Goal: Task Accomplishment & Management: Use online tool/utility

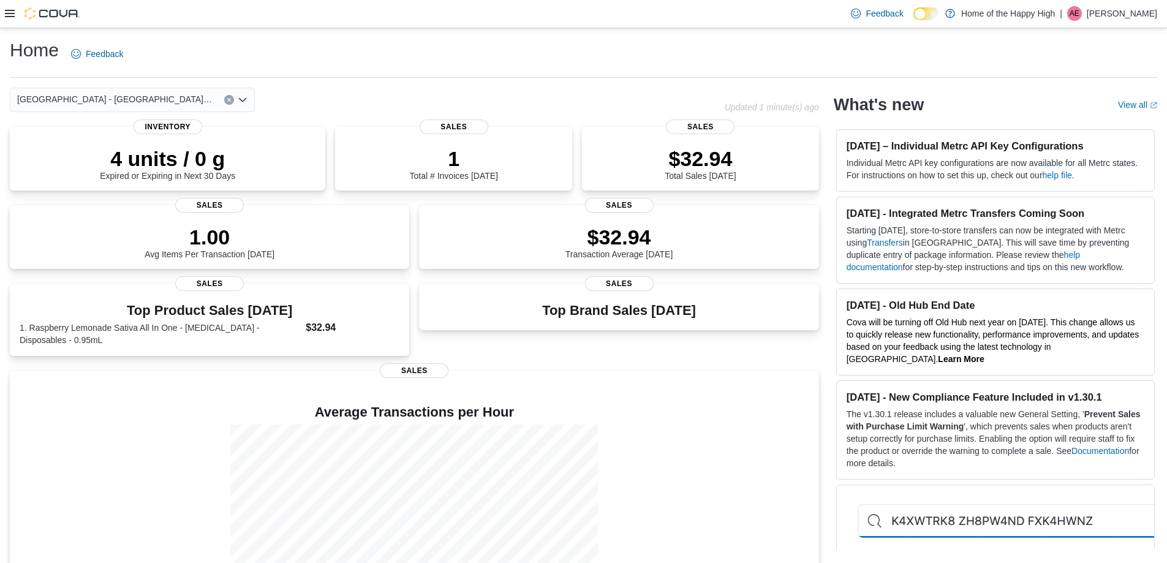
click at [9, 9] on icon at bounding box center [10, 14] width 10 height 10
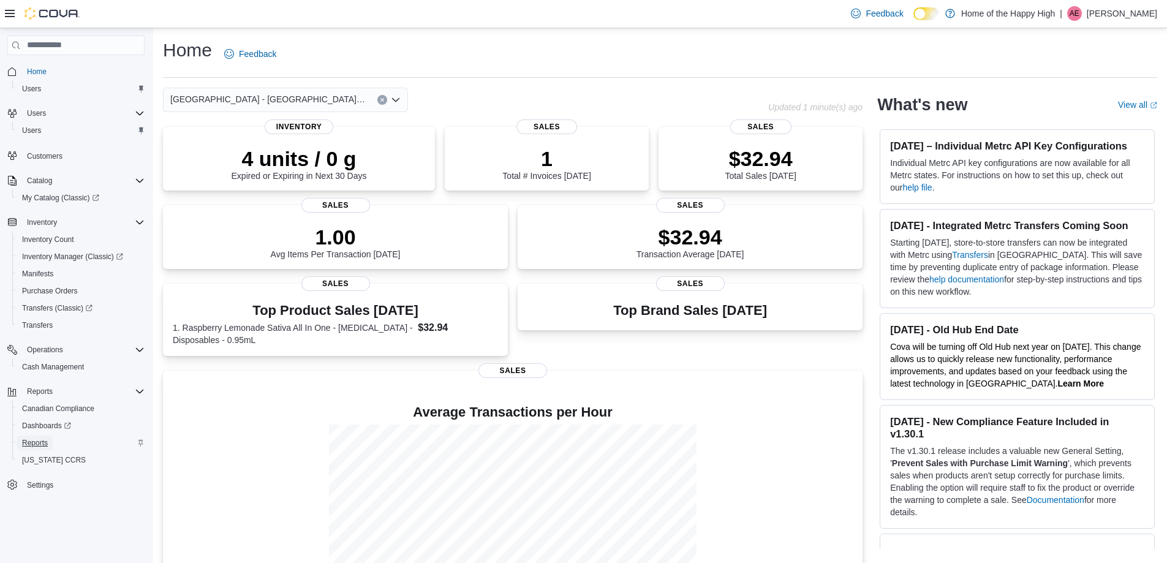
click at [36, 440] on span "Reports" at bounding box center [35, 443] width 26 height 10
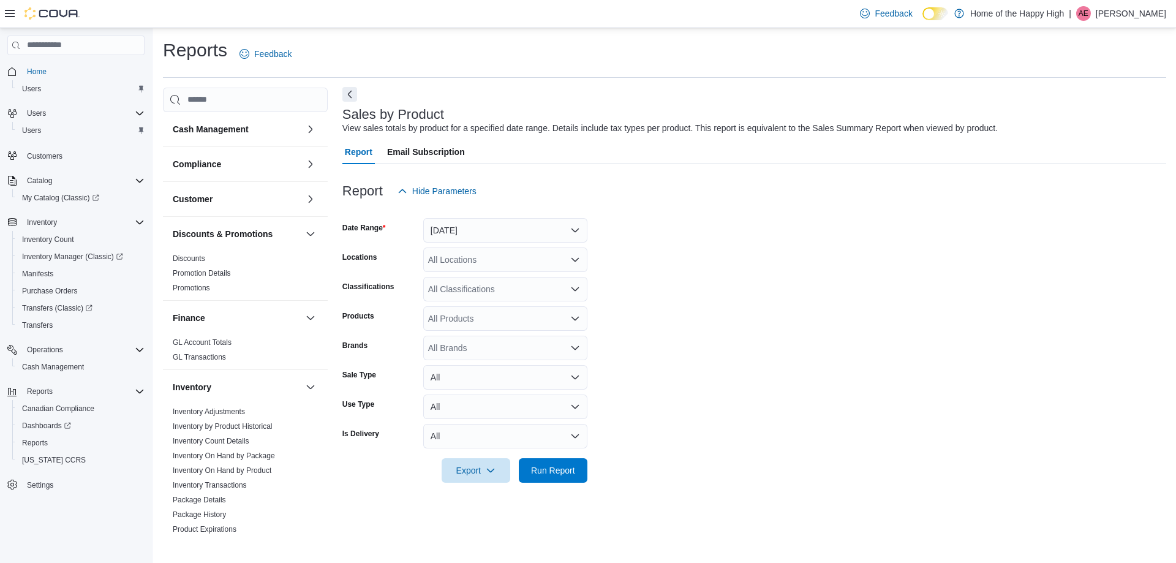
click at [356, 97] on button "Next" at bounding box center [349, 94] width 15 height 15
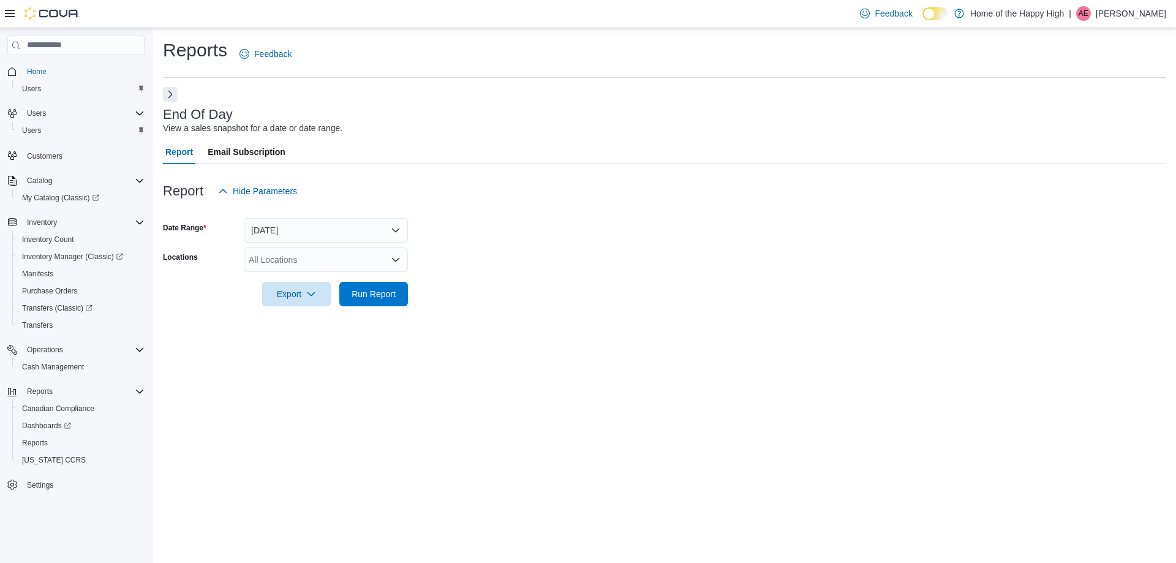
click at [170, 95] on button "Next" at bounding box center [170, 94] width 15 height 15
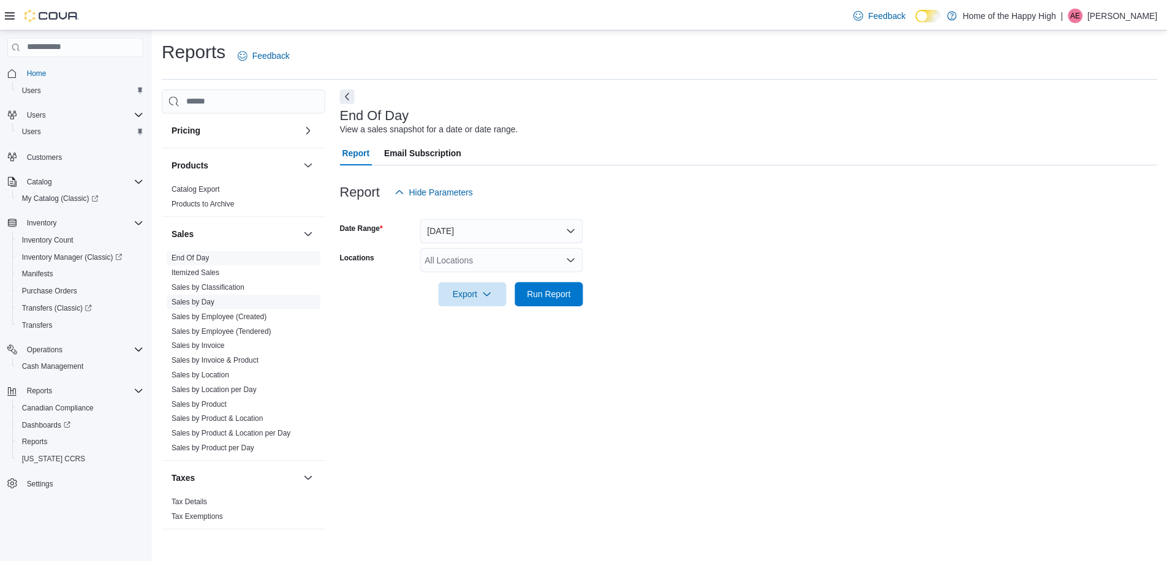
scroll to position [607, 0]
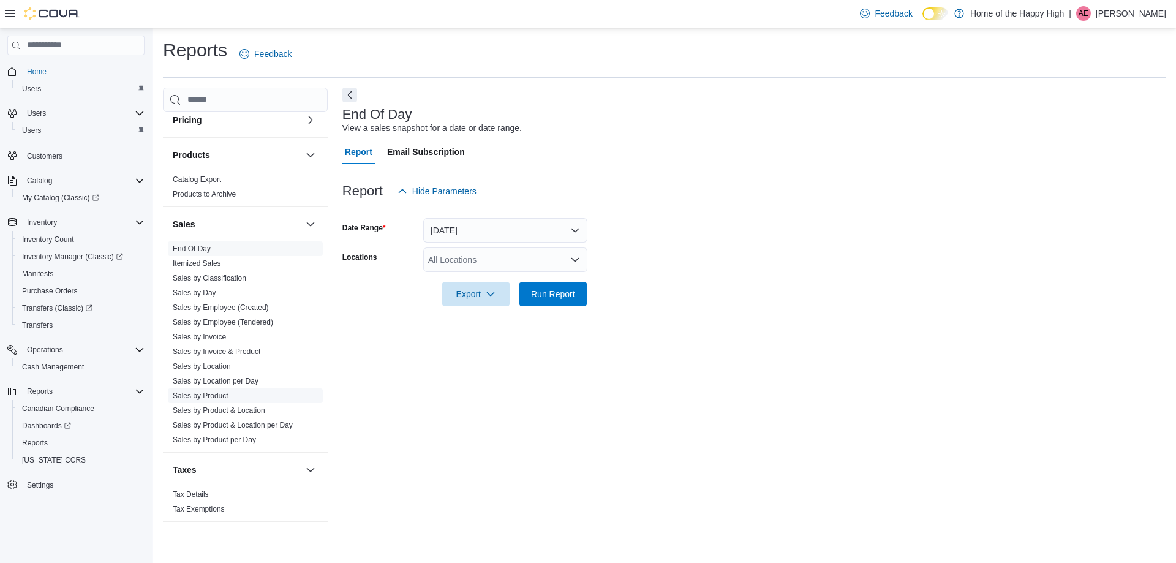
click at [202, 392] on link "Sales by Product" at bounding box center [201, 395] width 56 height 9
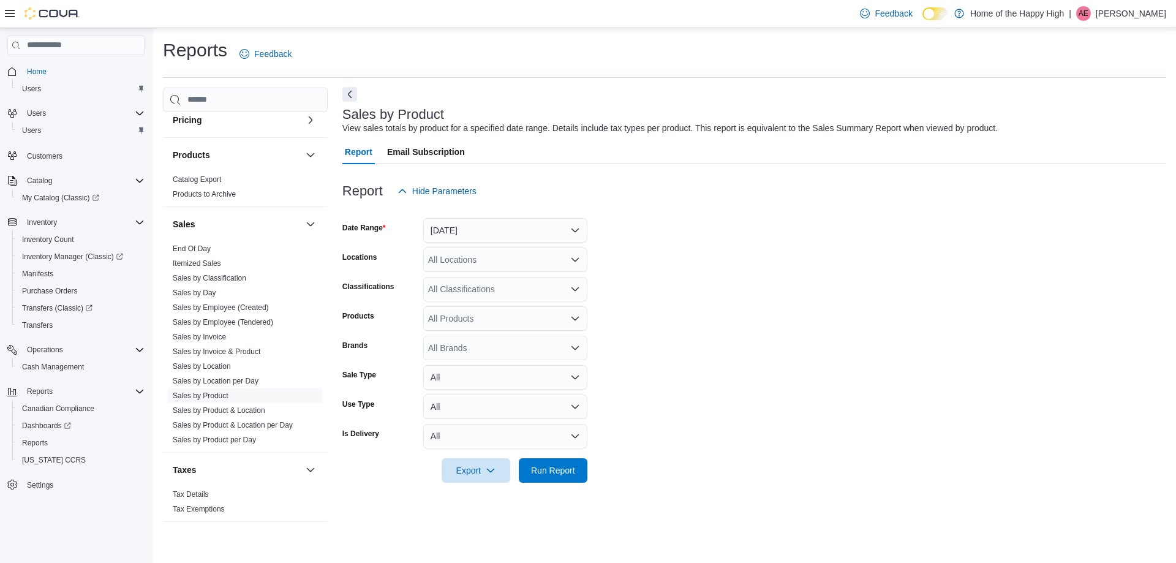
click at [347, 91] on button "Next" at bounding box center [349, 94] width 15 height 15
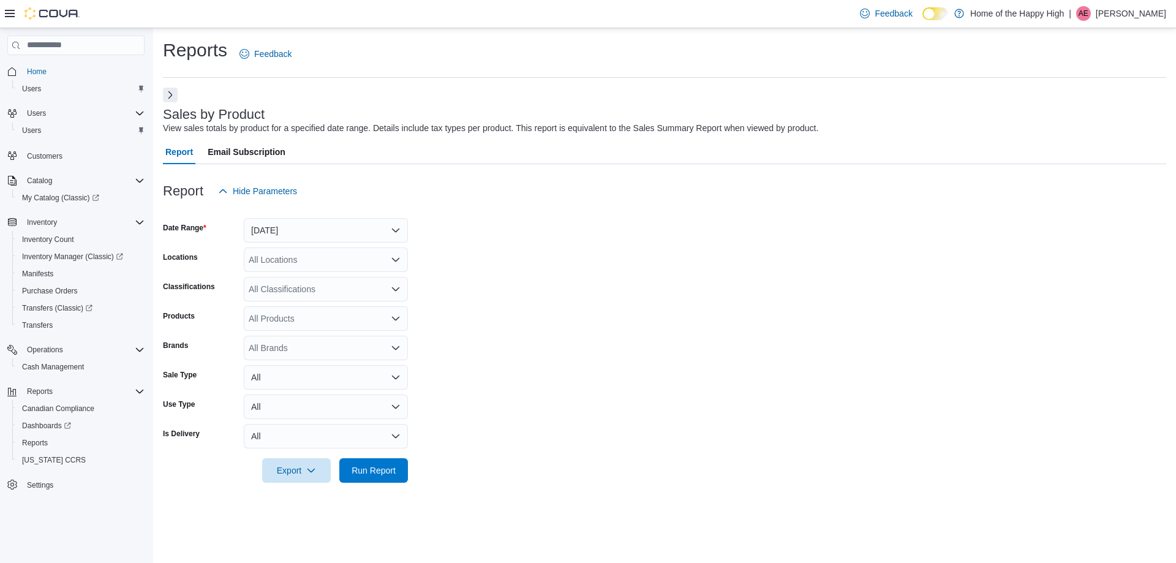
click at [309, 262] on div "All Locations" at bounding box center [326, 259] width 164 height 24
type input "****"
click at [309, 273] on button "[GEOGRAPHIC_DATA] - [GEOGRAPHIC_DATA] - Fire & Flower" at bounding box center [326, 281] width 164 height 18
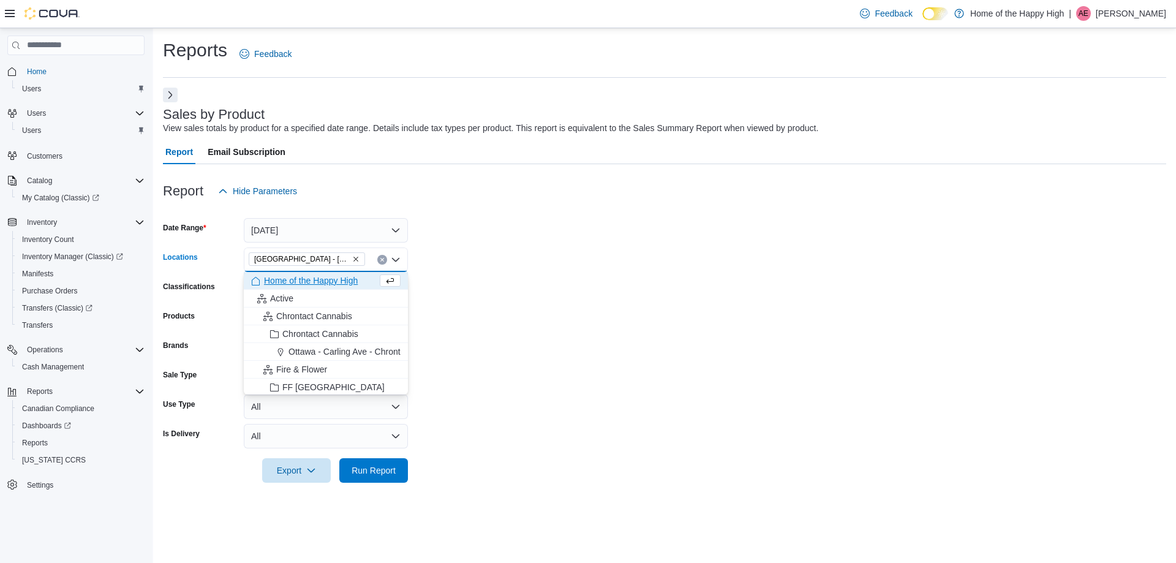
click at [527, 241] on form "Date Range [DATE] Locations [GEOGRAPHIC_DATA] - [GEOGRAPHIC_DATA] - Fire & Flow…" at bounding box center [664, 342] width 1003 height 279
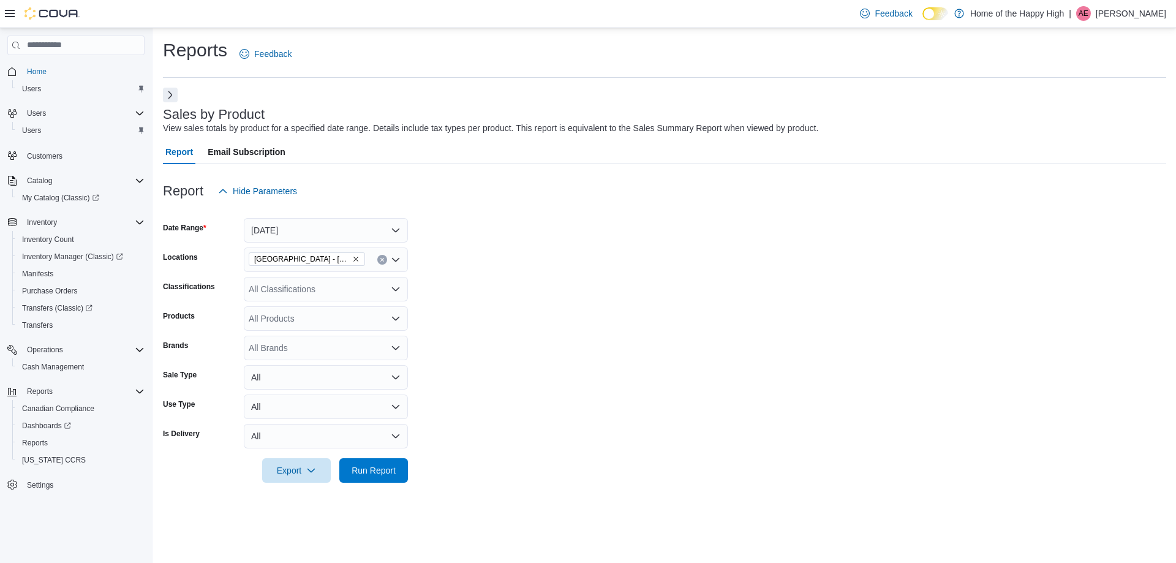
click at [314, 281] on div "All Classifications" at bounding box center [326, 289] width 164 height 24
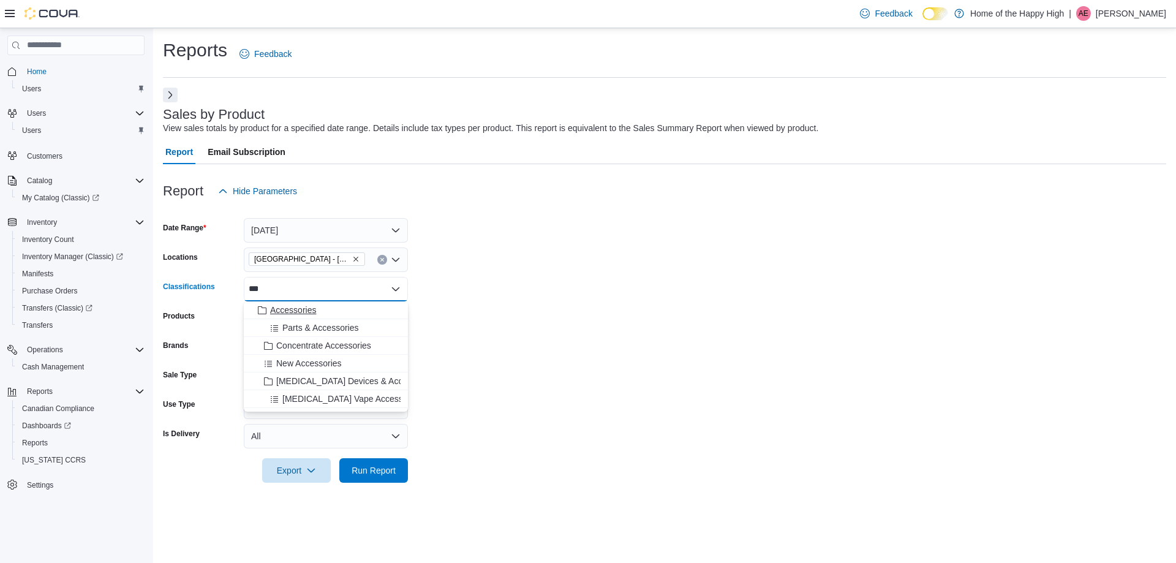
type input "***"
click at [309, 309] on span "Accessories" at bounding box center [293, 310] width 46 height 12
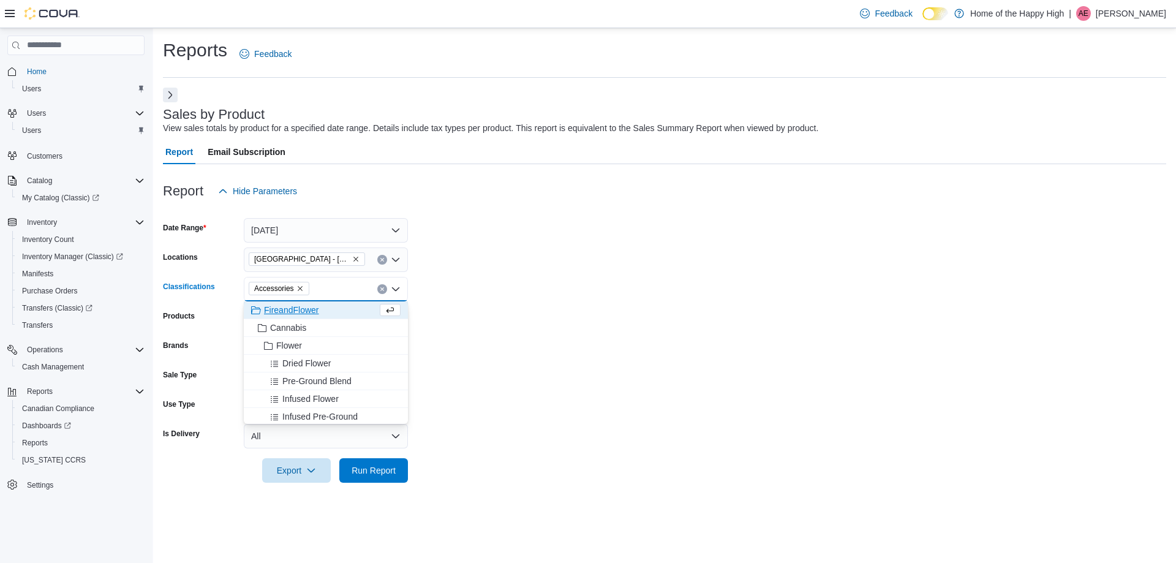
click at [587, 315] on form "Date Range [DATE] Locations [GEOGRAPHIC_DATA] - [GEOGRAPHIC_DATA] - Fire & Flow…" at bounding box center [664, 342] width 1003 height 279
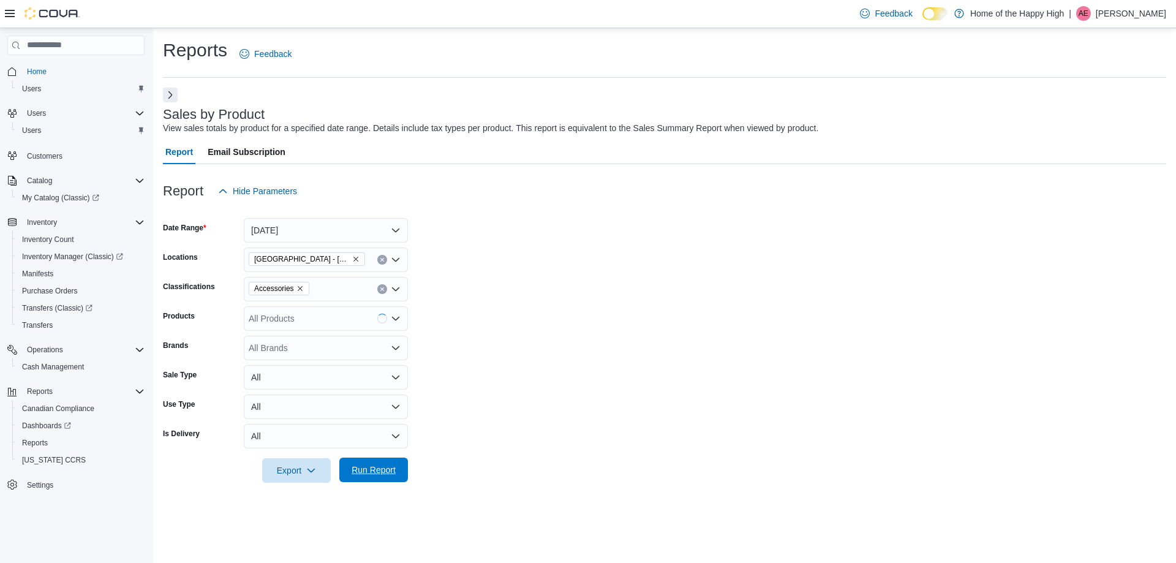
click at [387, 473] on span "Run Report" at bounding box center [374, 470] width 44 height 12
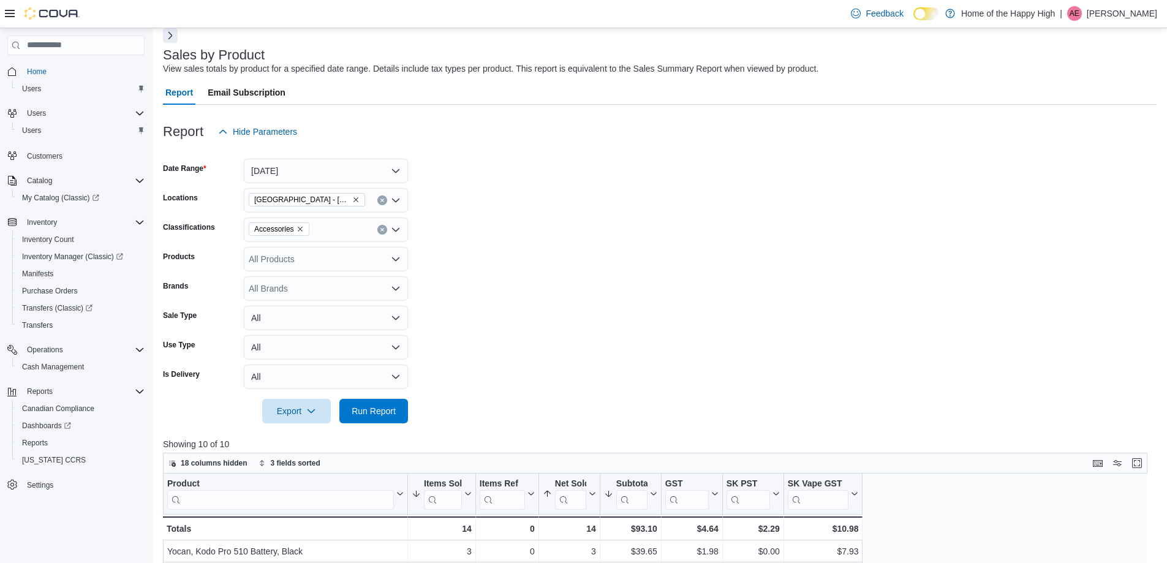
scroll to position [122, 0]
